Goal: Information Seeking & Learning: Learn about a topic

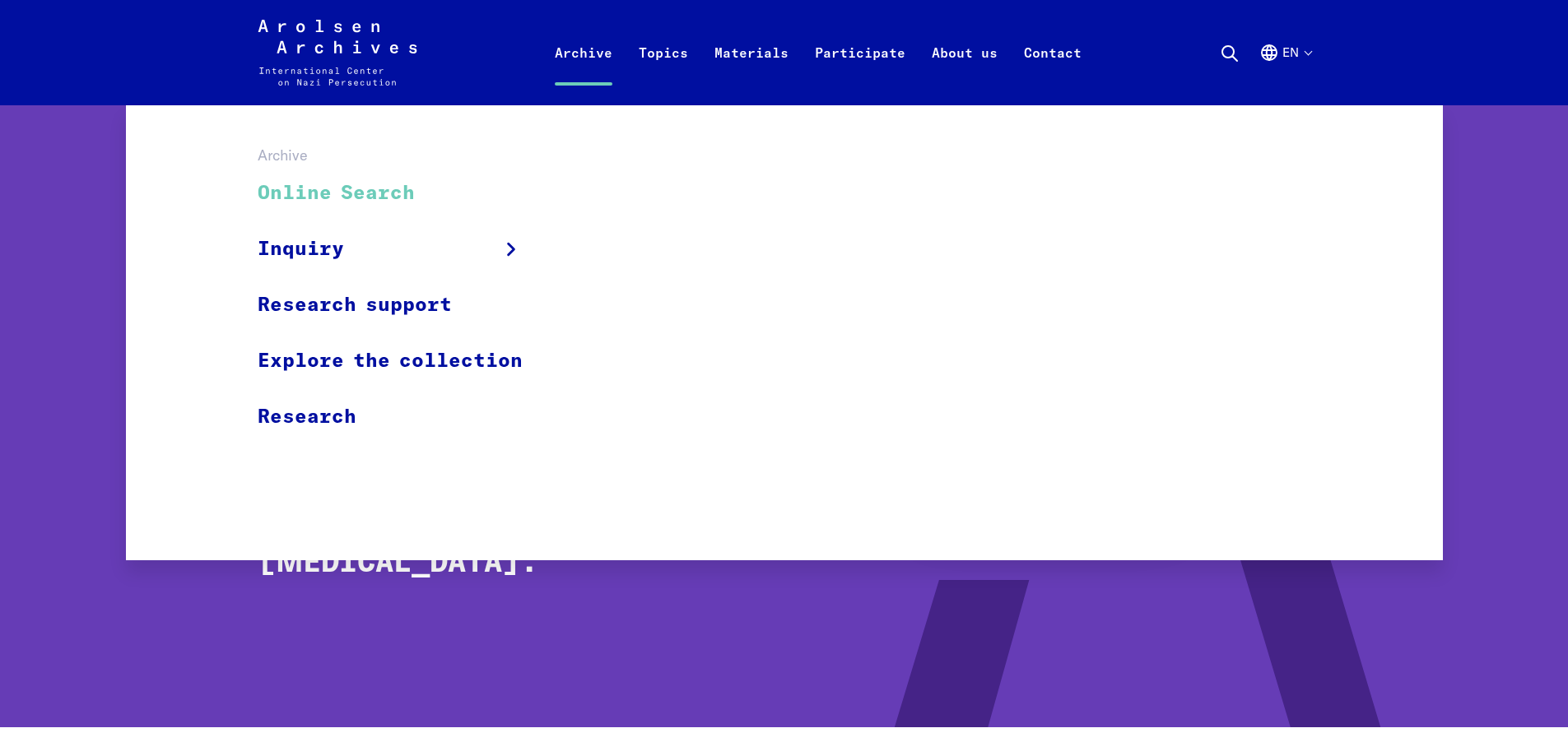
click at [395, 193] on link "Online Search" at bounding box center [400, 194] width 286 height 56
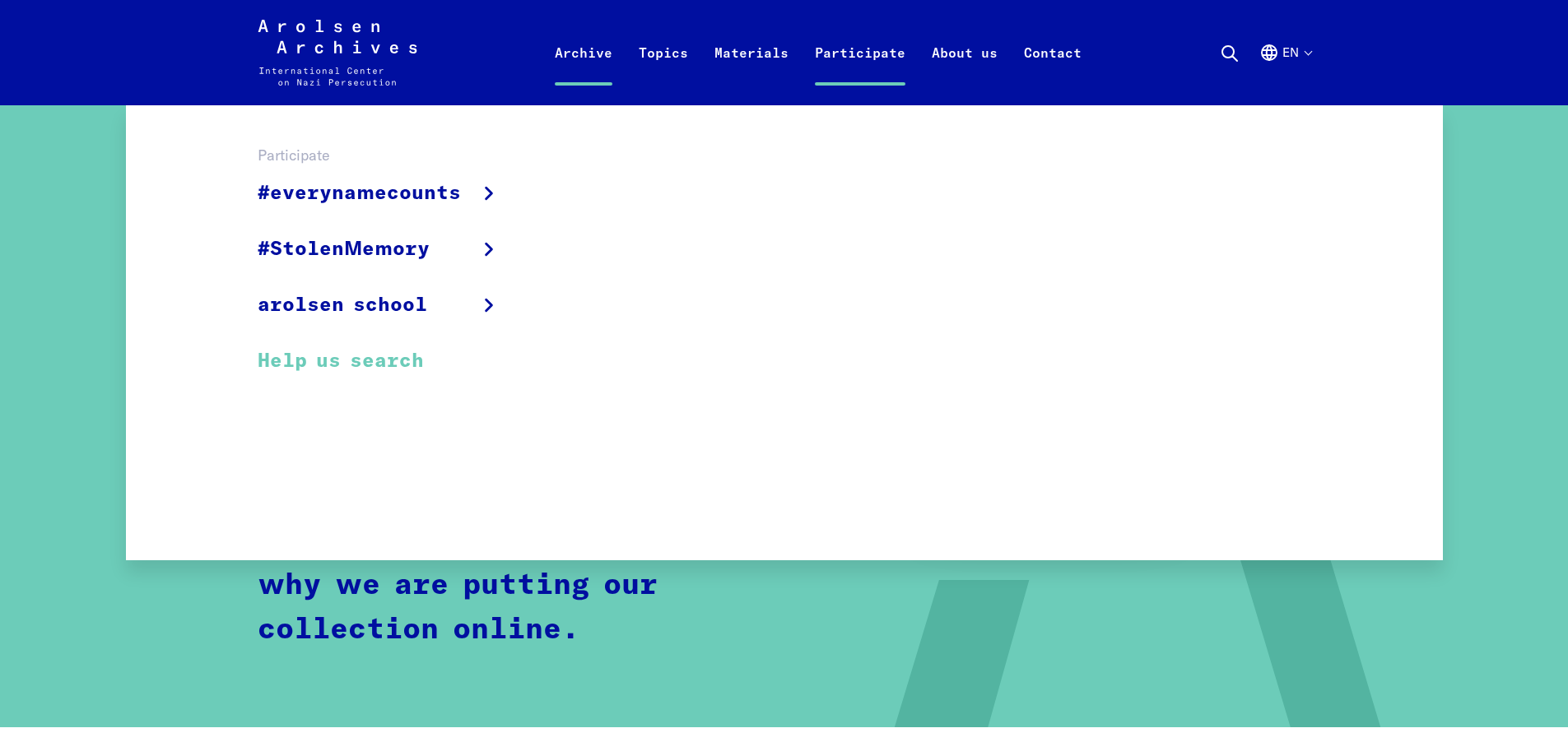
click at [359, 362] on link "Help us search" at bounding box center [390, 360] width 264 height 56
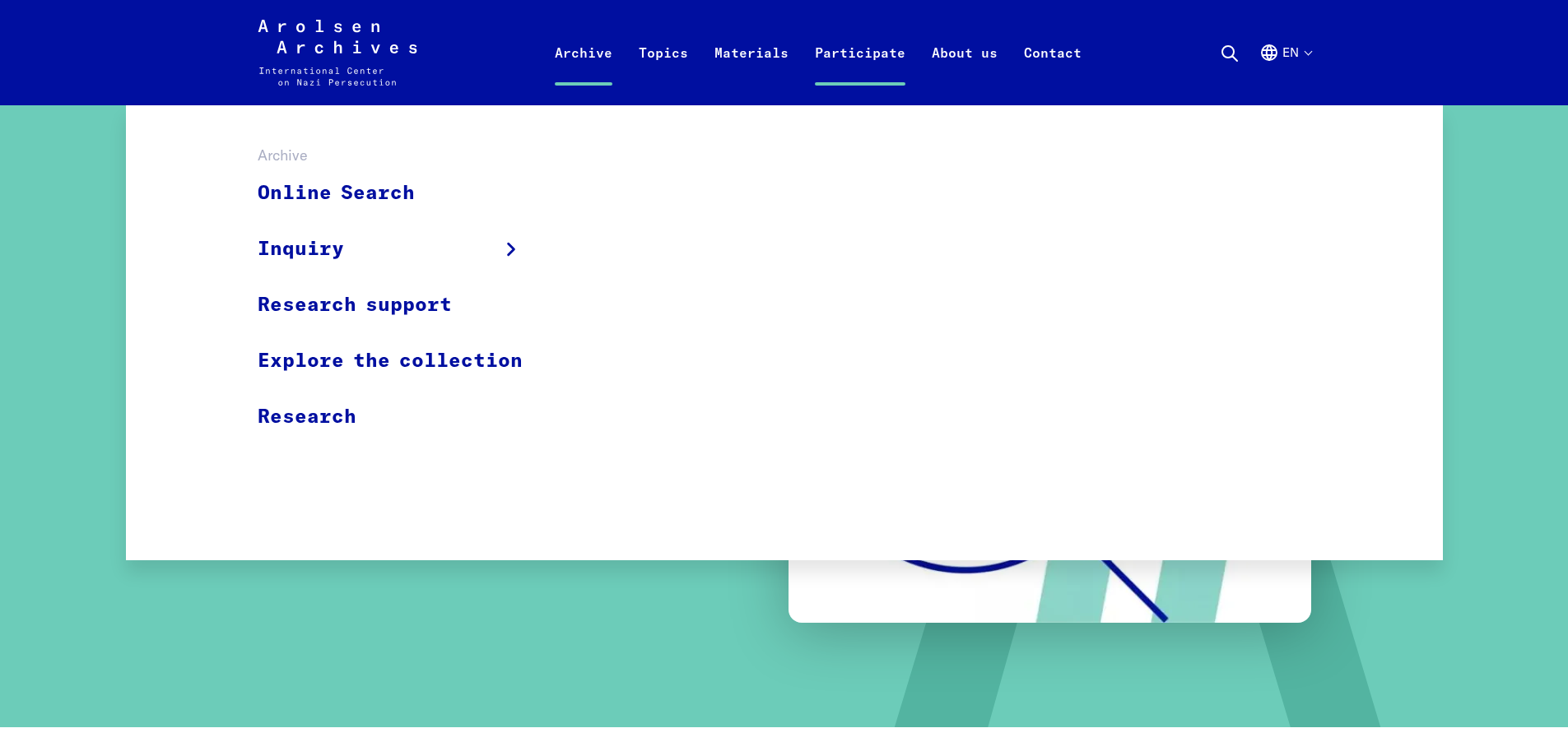
click at [591, 49] on link "Archive" at bounding box center [583, 72] width 84 height 66
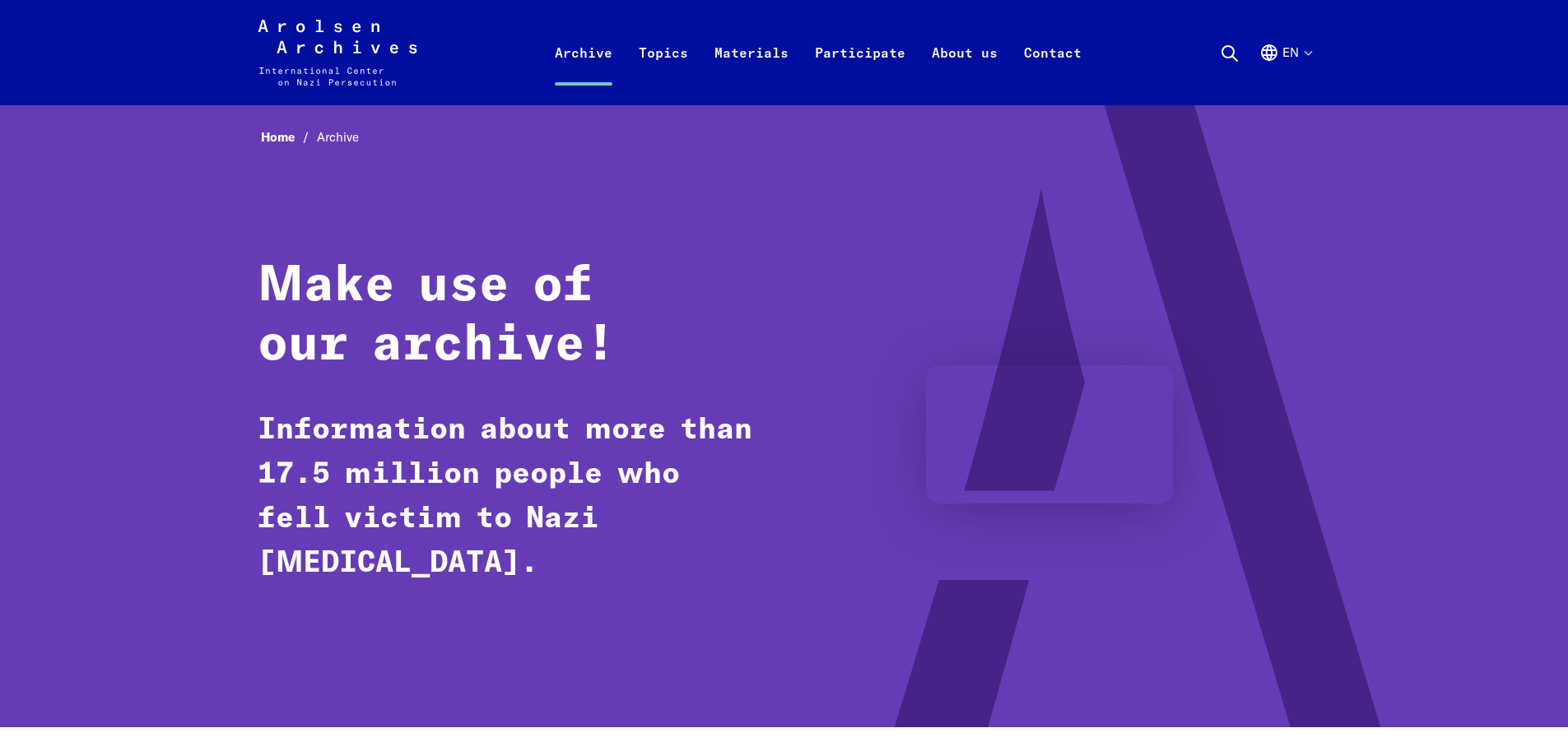
click at [964, 417] on video at bounding box center [1050, 435] width 247 height 139
click at [275, 133] on link "Home" at bounding box center [289, 137] width 56 height 16
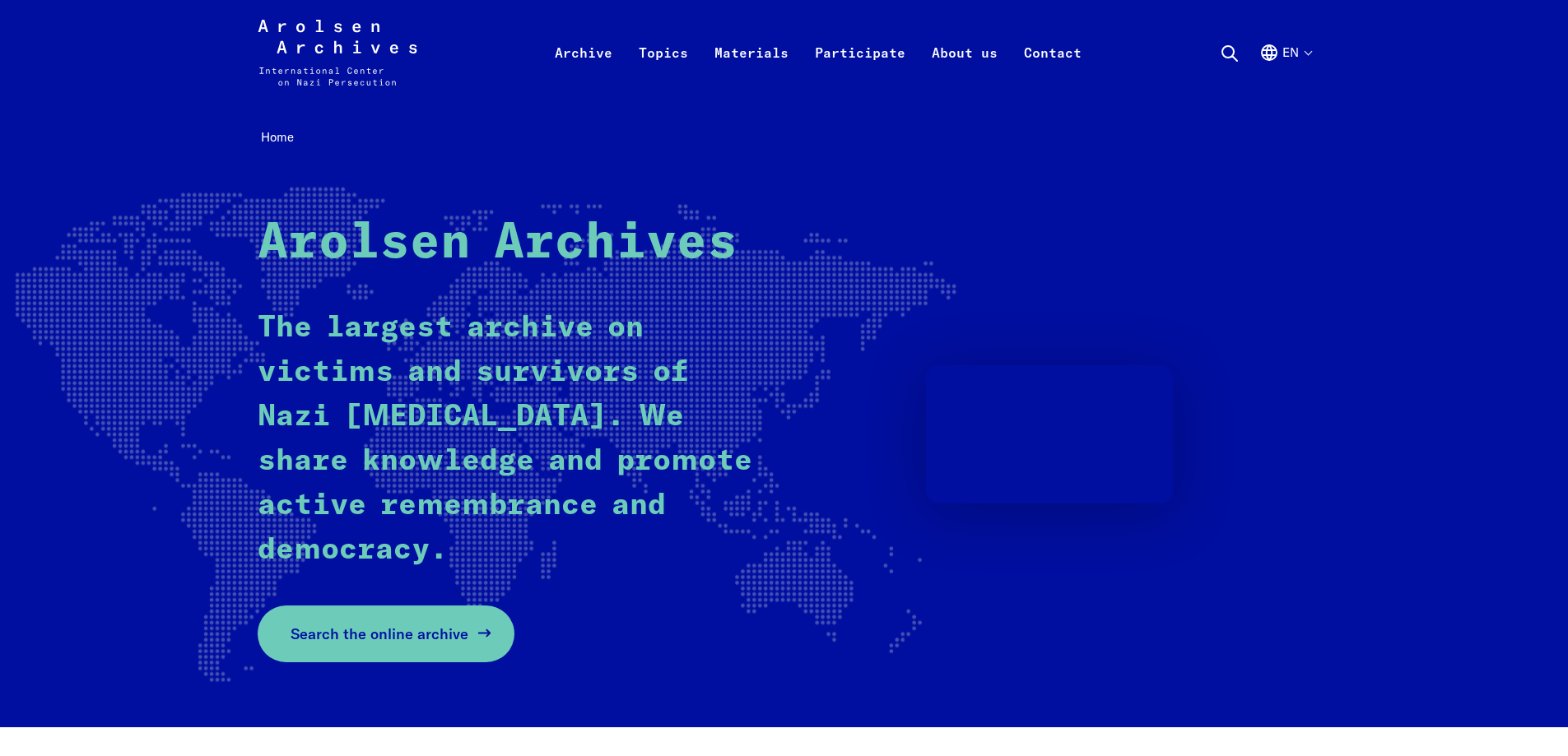
click at [423, 633] on span "Search the online archive" at bounding box center [380, 634] width 178 height 22
